Goal: Task Accomplishment & Management: Use online tool/utility

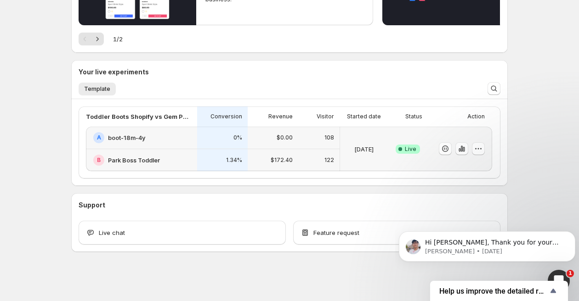
click at [385, 130] on div "[DATE]" at bounding box center [364, 149] width 48 height 45
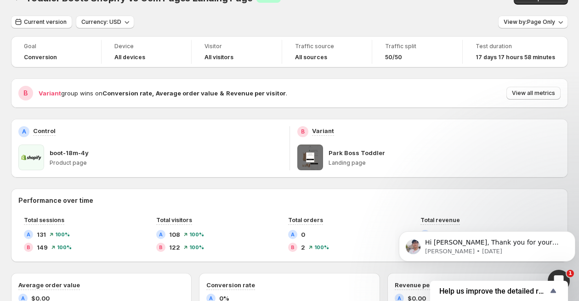
scroll to position [19, 0]
click at [542, 96] on span "View all metrics" at bounding box center [532, 93] width 43 height 7
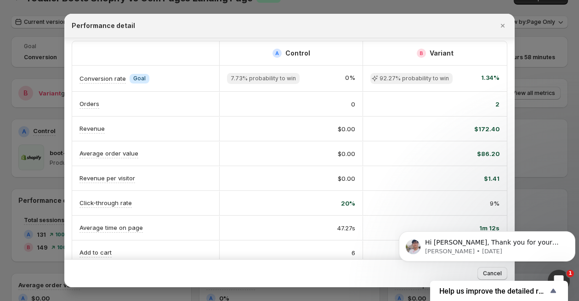
scroll to position [2, 0]
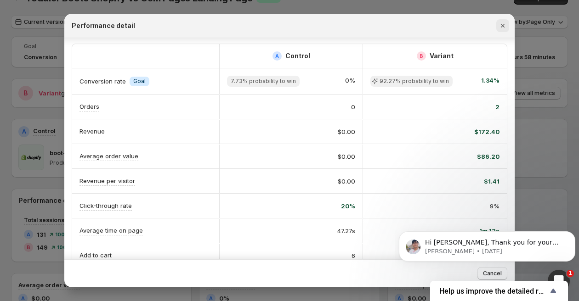
click at [499, 24] on icon "Close" at bounding box center [502, 25] width 9 height 9
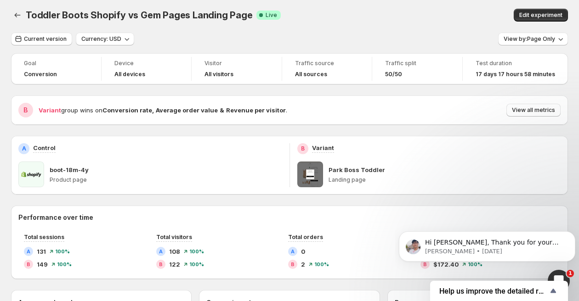
scroll to position [5, 0]
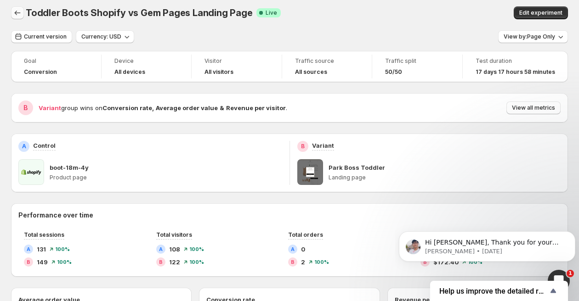
click at [17, 12] on icon "Back" at bounding box center [17, 12] width 9 height 9
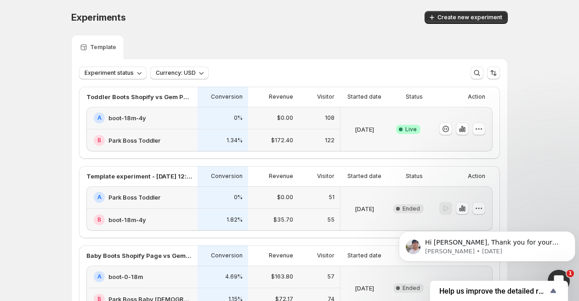
scroll to position [0, 0]
click at [480, 129] on icon "button" at bounding box center [478, 128] width 9 height 9
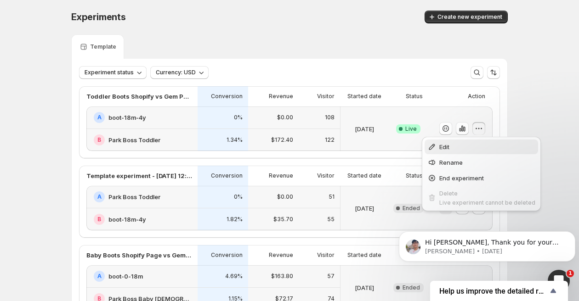
click at [475, 142] on span "Edit" at bounding box center [487, 146] width 96 height 9
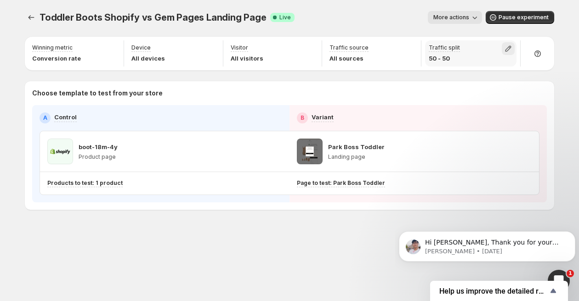
click at [506, 48] on icon "button" at bounding box center [507, 48] width 9 height 9
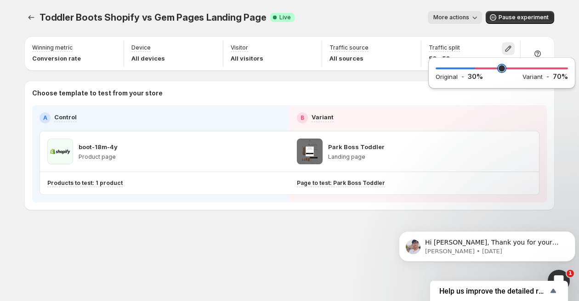
drag, startPoint x: 501, startPoint y: 70, endPoint x: 476, endPoint y: 76, distance: 25.4
type input "**"
click at [476, 75] on input "range" at bounding box center [501, 68] width 132 height 13
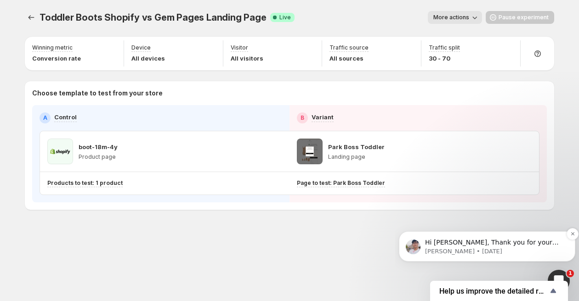
click at [481, 241] on p "Hi [PERSON_NAME], Thank you for your response. I’m very happy that we’ll be mee…" at bounding box center [494, 242] width 139 height 9
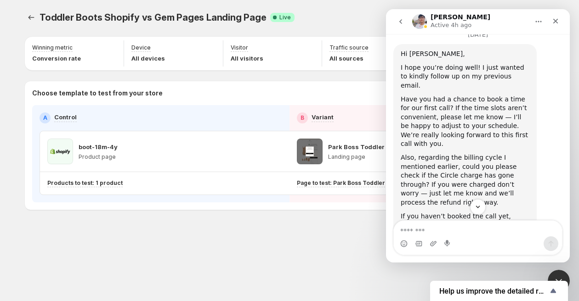
scroll to position [5377, 0]
click at [289, 237] on div "Toddler Boots Shopify vs Gem Pages Landing Page. This page is ready Toddler Boo…" at bounding box center [289, 129] width 551 height 259
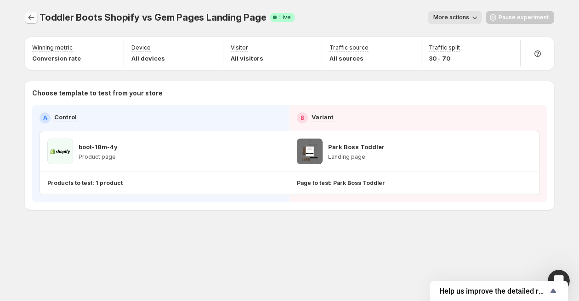
click at [34, 16] on icon "Experiments" at bounding box center [31, 17] width 9 height 9
click at [28, 17] on icon "Experiments" at bounding box center [31, 17] width 9 height 9
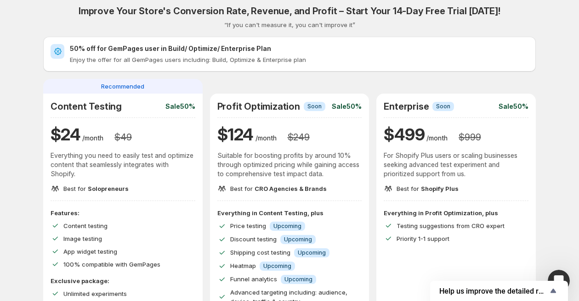
scroll to position [6, 0]
